Goal: Communication & Community: Answer question/provide support

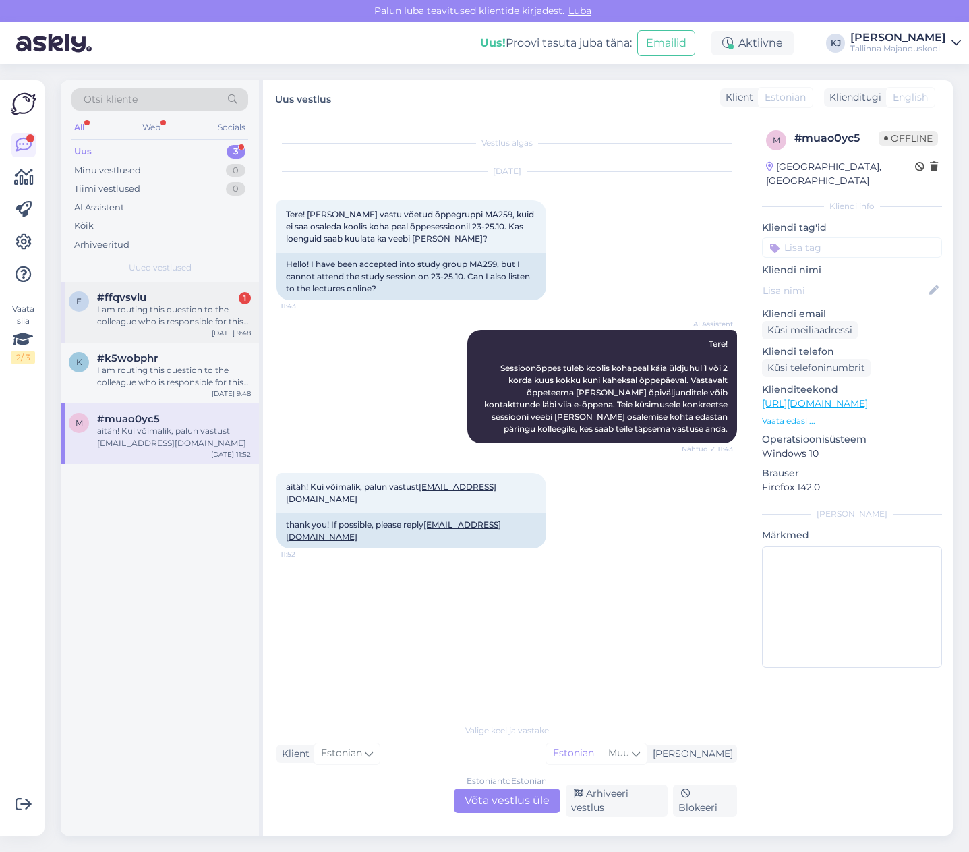
click at [205, 316] on div "I am routing this question to the colleague who is responsible for this topic. …" at bounding box center [174, 315] width 154 height 24
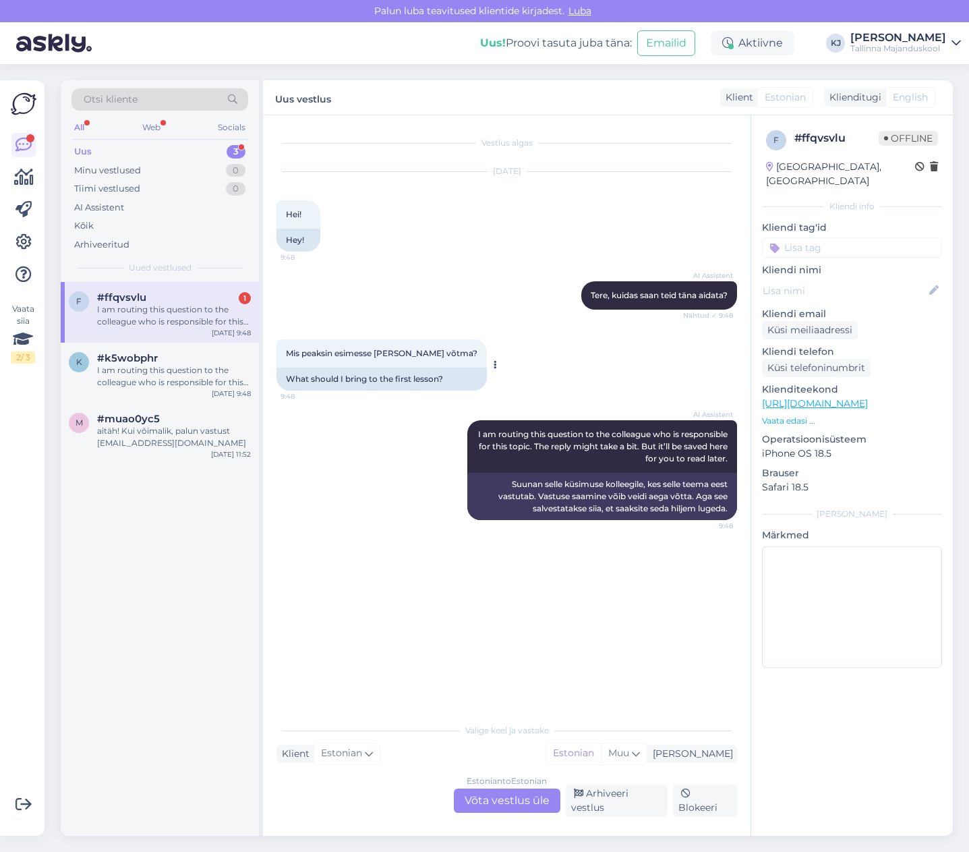
drag, startPoint x: 339, startPoint y: 355, endPoint x: 367, endPoint y: 353, distance: 28.4
click at [348, 353] on span "Mis peaksin esimesse [PERSON_NAME] võtma?" at bounding box center [382, 353] width 192 height 10
click at [366, 353] on span "Mis peaksin esimesse [PERSON_NAME] võtma?" at bounding box center [382, 353] width 192 height 10
click at [525, 806] on div "Estonian to Estonian Võta vestlus üle" at bounding box center [507, 800] width 107 height 24
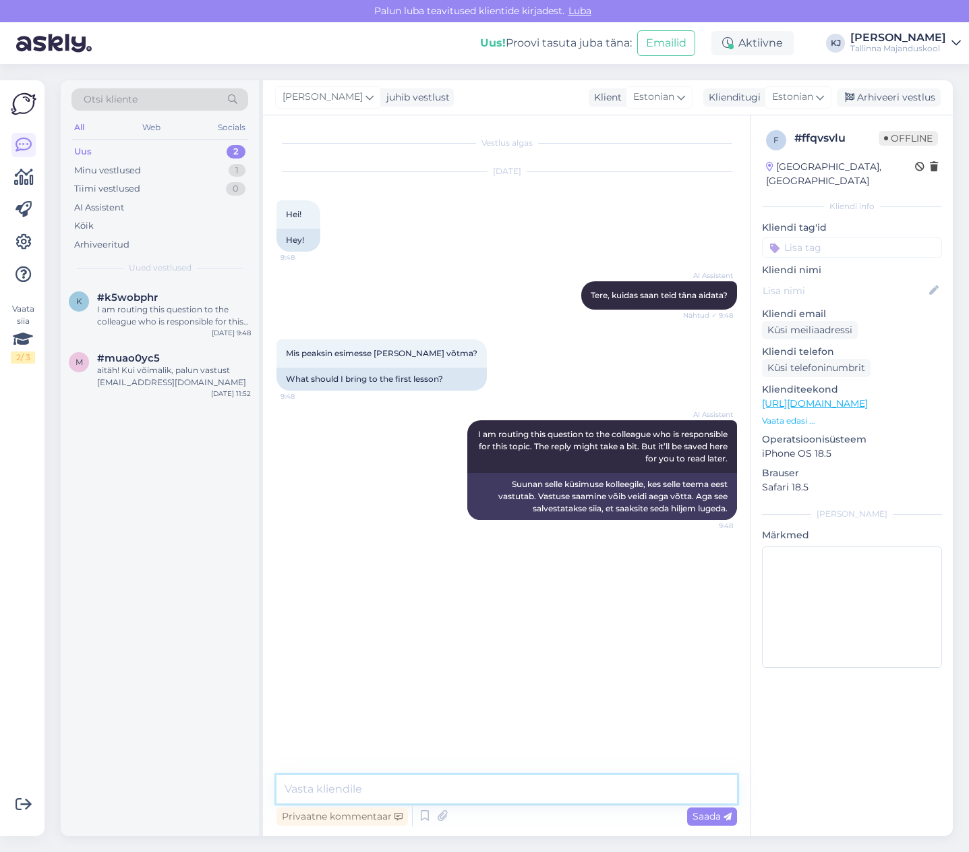
click at [521, 799] on textarea at bounding box center [506, 789] width 461 height 28
type textarea "T"
drag, startPoint x: 482, startPoint y: 795, endPoint x: 490, endPoint y: 796, distance: 8.1
click at [490, 796] on textarea "Tere! Soovi korral sülearvuti. Paber" at bounding box center [506, 789] width 461 height 28
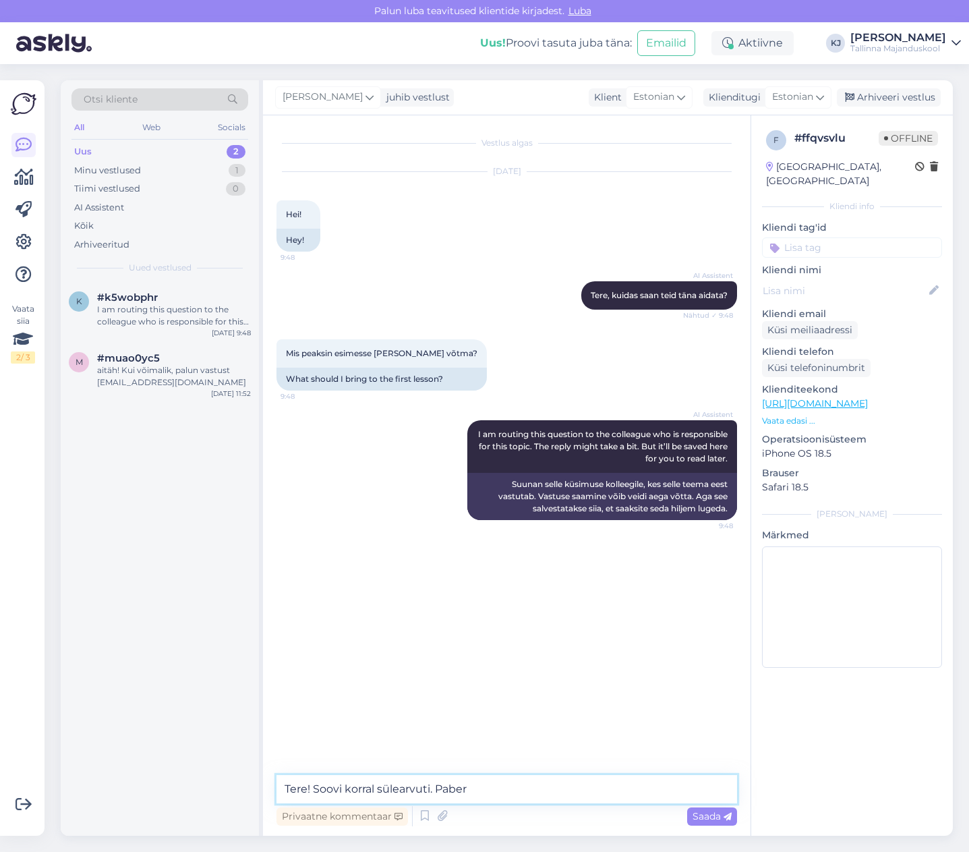
click at [510, 788] on textarea "Tere! Soovi korral sülearvuti. Paber" at bounding box center [506, 789] width 461 height 28
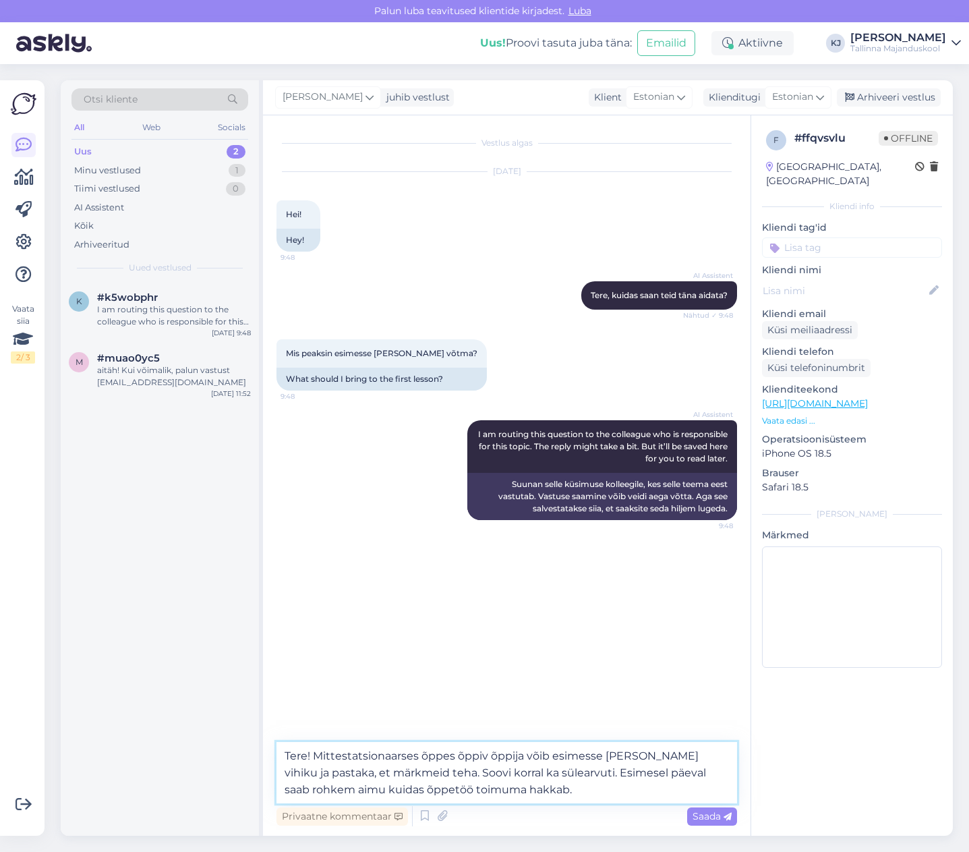
click at [511, 750] on textarea "Tere! Mittestatsionaarses õppes õppiv õppija võib esimesse [PERSON_NAME] vihiku…" at bounding box center [506, 772] width 461 height 61
click at [430, 747] on textarea "Tere! Mittestatsionaarses õppes õppiv õppija võib esimesse [PERSON_NAME] vihiku…" at bounding box center [506, 772] width 461 height 61
click at [529, 757] on textarea "Tere! Mittestatsionaarses õppes õppiv õppija võib esimesse [PERSON_NAME] vihiku…" at bounding box center [506, 772] width 461 height 61
click at [683, 807] on div "Privaatne kommentaar Saada" at bounding box center [506, 816] width 461 height 26
click at [664, 801] on textarea "Tere! Mittestatsionaarses õppes õppiv õppija võib esimesse [PERSON_NAME] vihiku…" at bounding box center [506, 772] width 461 height 61
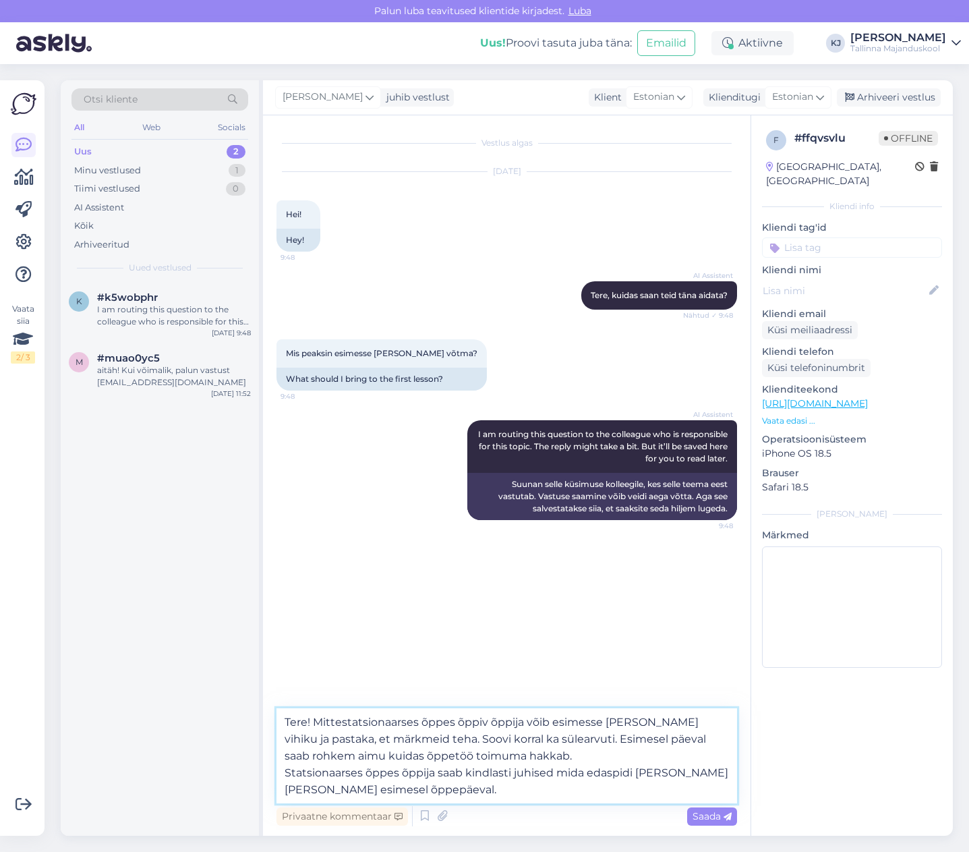
type textarea "Tere! Mittestatsionaarses õppes õppiv õppija võib esimesse [PERSON_NAME] vihiku…"
click at [681, 821] on div "Privaatne kommentaar Saada" at bounding box center [506, 816] width 461 height 26
click at [693, 818] on span "Saada" at bounding box center [712, 816] width 39 height 12
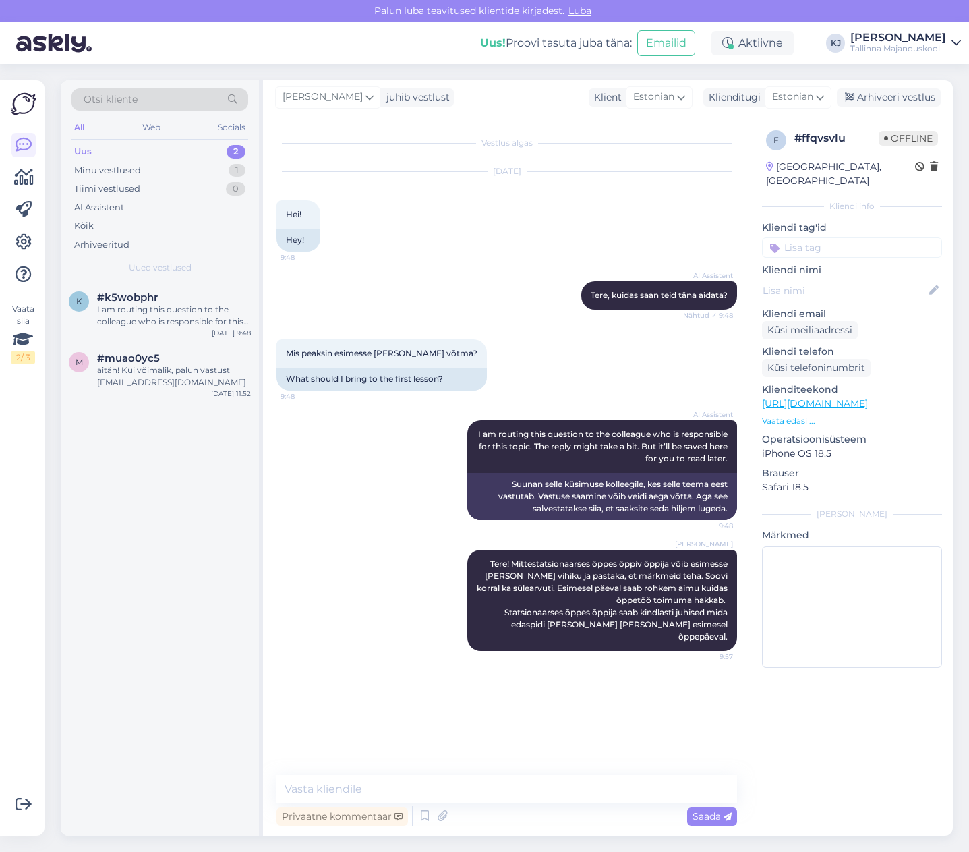
click at [853, 237] on input at bounding box center [852, 247] width 180 height 20
type input "vahendid"
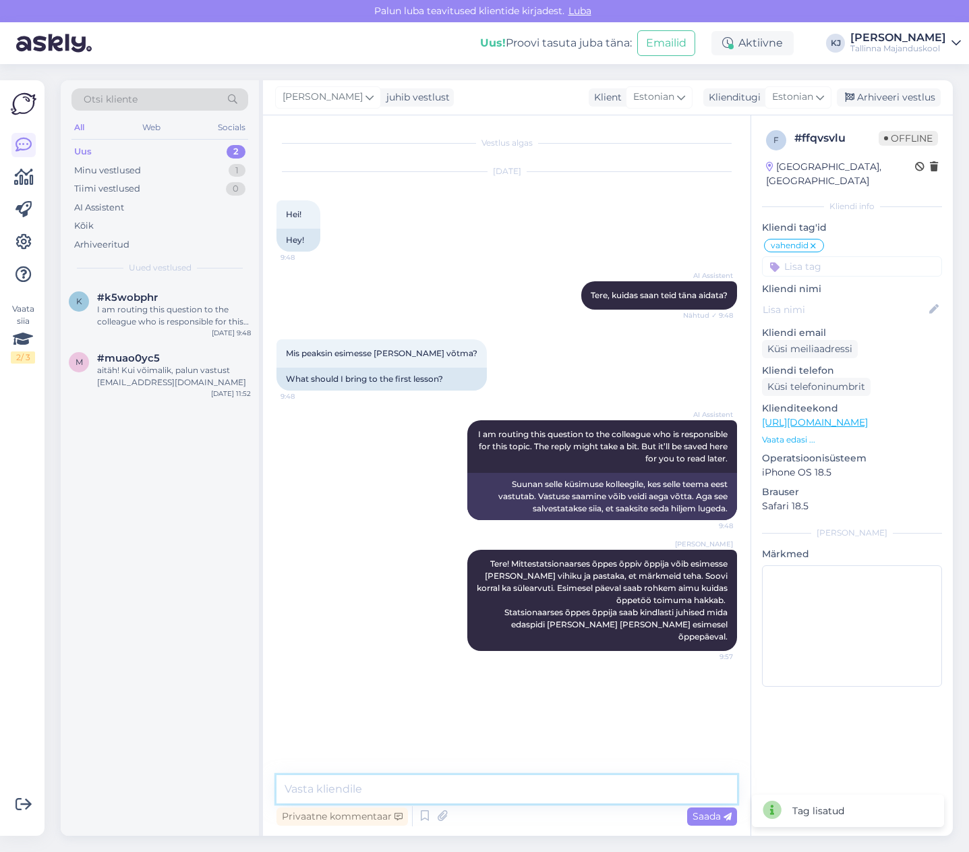
drag, startPoint x: 550, startPoint y: 796, endPoint x: 623, endPoint y: 660, distance: 153.9
click at [550, 797] on textarea at bounding box center [506, 789] width 461 height 28
click at [867, 102] on div "Arhiveeri vestlus" at bounding box center [889, 97] width 104 height 18
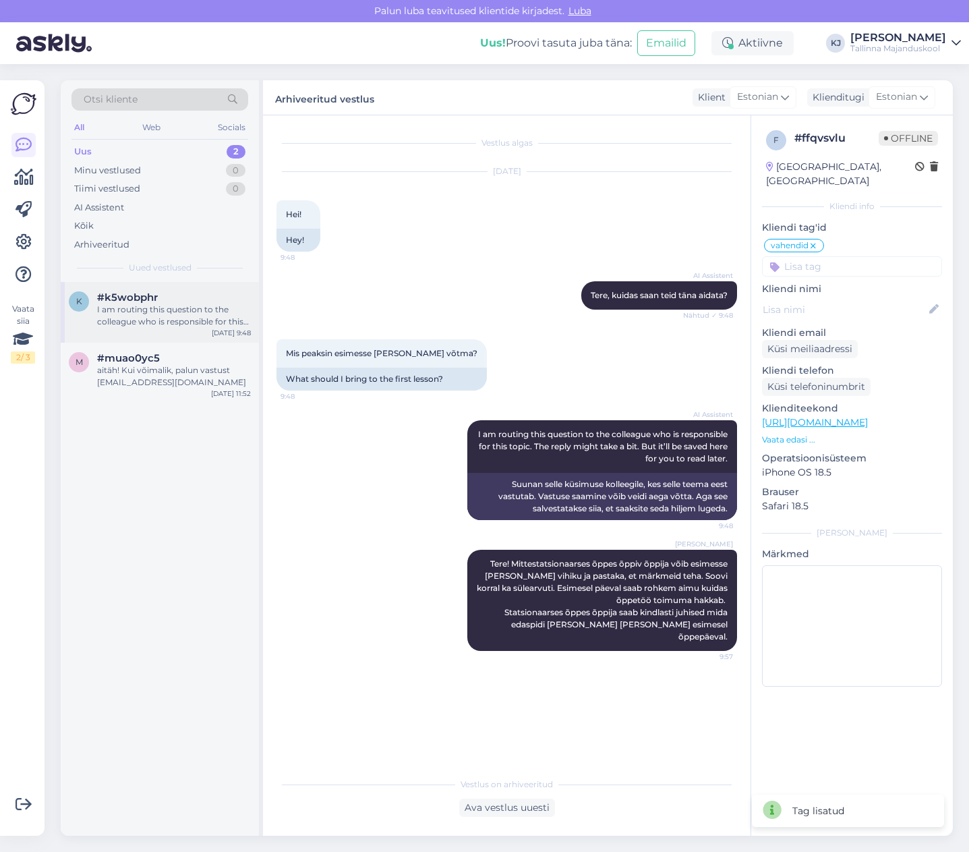
click at [200, 337] on div "k #k5wobphr I am routing this question to the colleague who is responsible for …" at bounding box center [160, 312] width 198 height 61
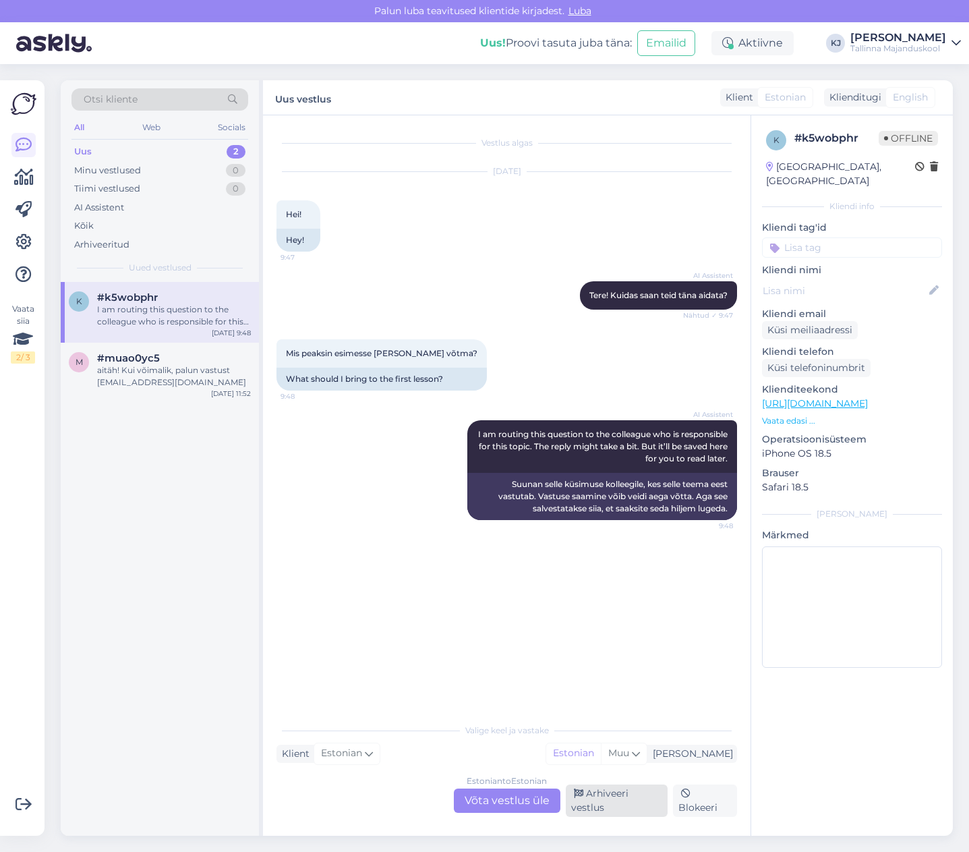
click at [633, 805] on div "Arhiveeri vestlus" at bounding box center [617, 800] width 102 height 32
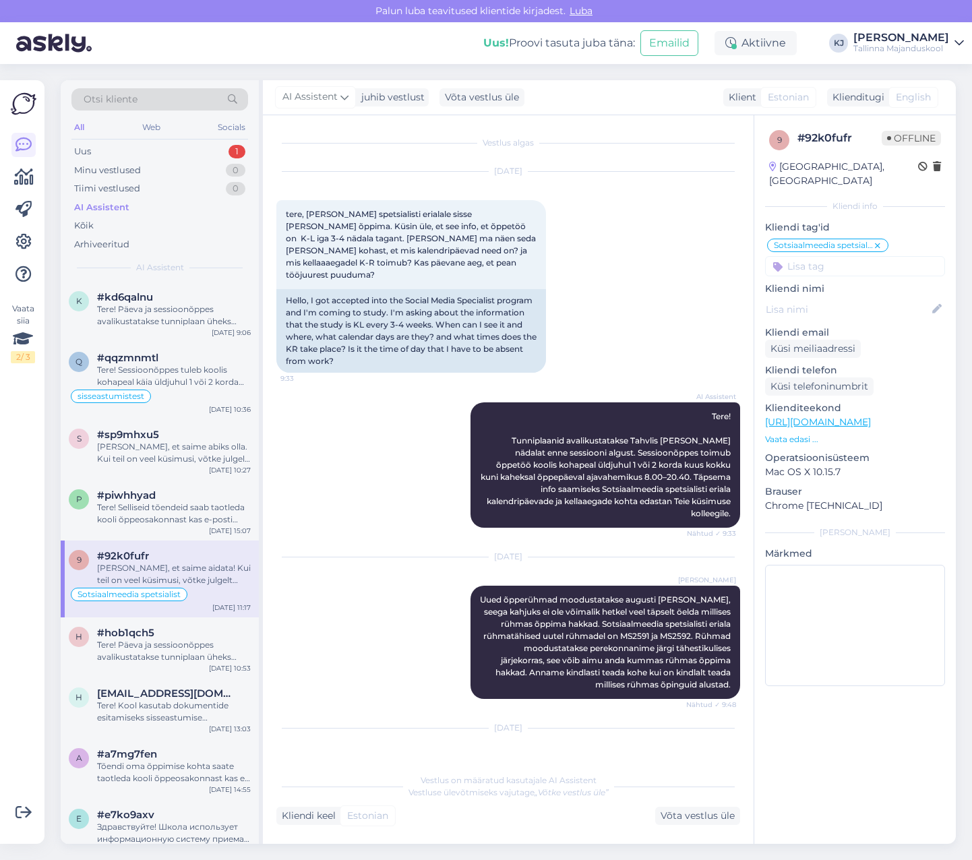
scroll to position [481, 0]
